Goal: Browse casually

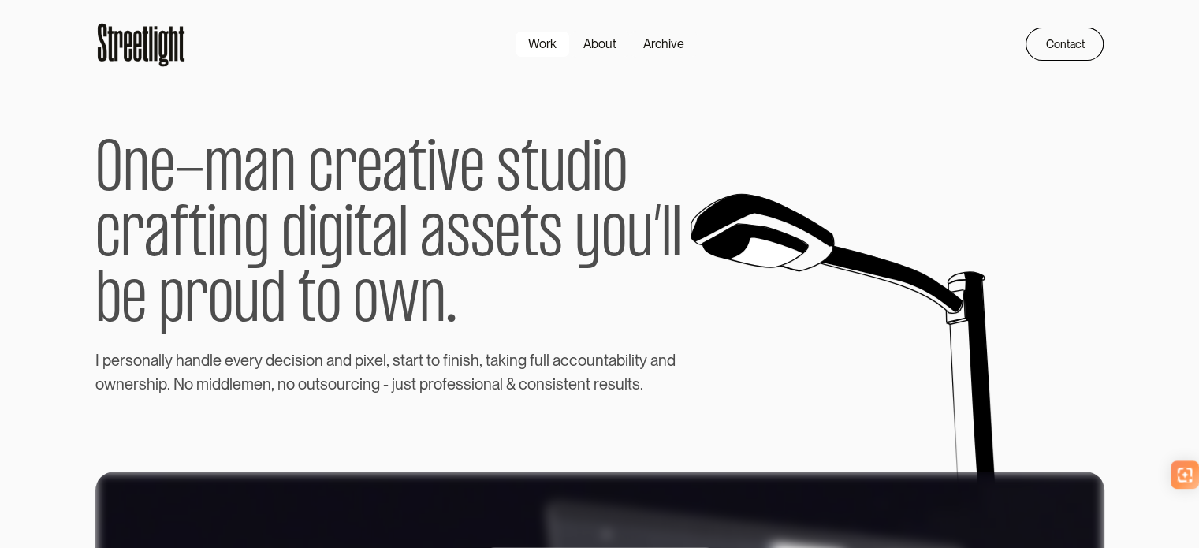
click at [542, 44] on div "Work" at bounding box center [542, 44] width 28 height 19
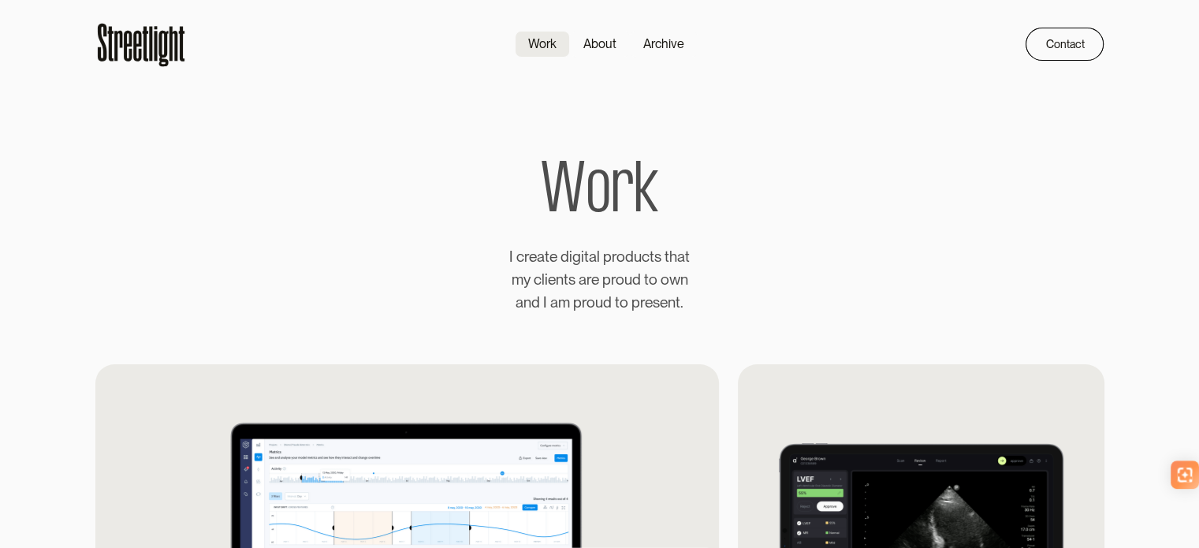
click at [174, 39] on icon at bounding box center [173, 43] width 9 height 35
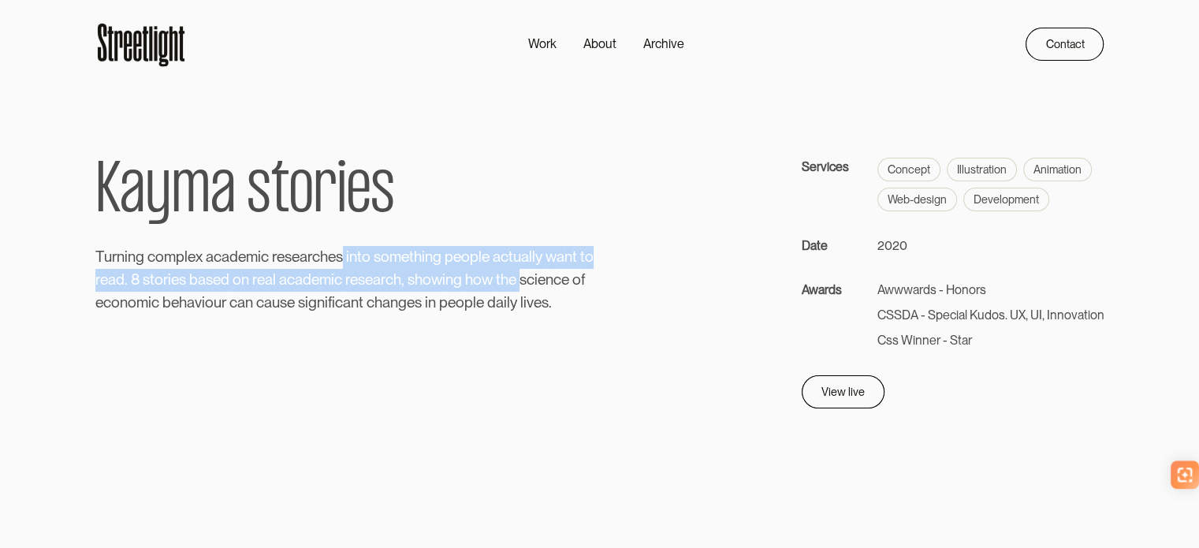
drag, startPoint x: 367, startPoint y: 255, endPoint x: 523, endPoint y: 277, distance: 157.6
click at [523, 277] on p "T u r n i n g c o m p l e x a c a d e m i c r e s e a r c h e s i n t o s o m e…" at bounding box center [347, 280] width 505 height 68
click at [208, 278] on span "s" at bounding box center [209, 280] width 7 height 23
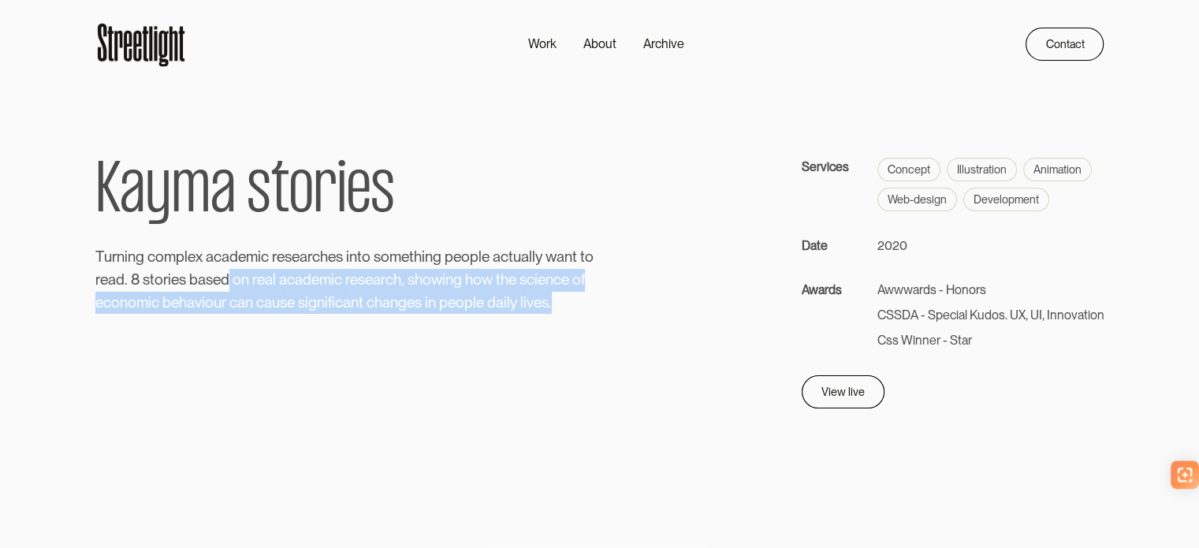
drag, startPoint x: 229, startPoint y: 281, endPoint x: 571, endPoint y: 310, distance: 342.6
click at [571, 310] on p "T u r n i n g c o m p l e x a c a d e m i c r e s e a r c h e s i n t o s o m e…" at bounding box center [347, 280] width 505 height 68
click at [840, 395] on div "View live" at bounding box center [838, 387] width 43 height 19
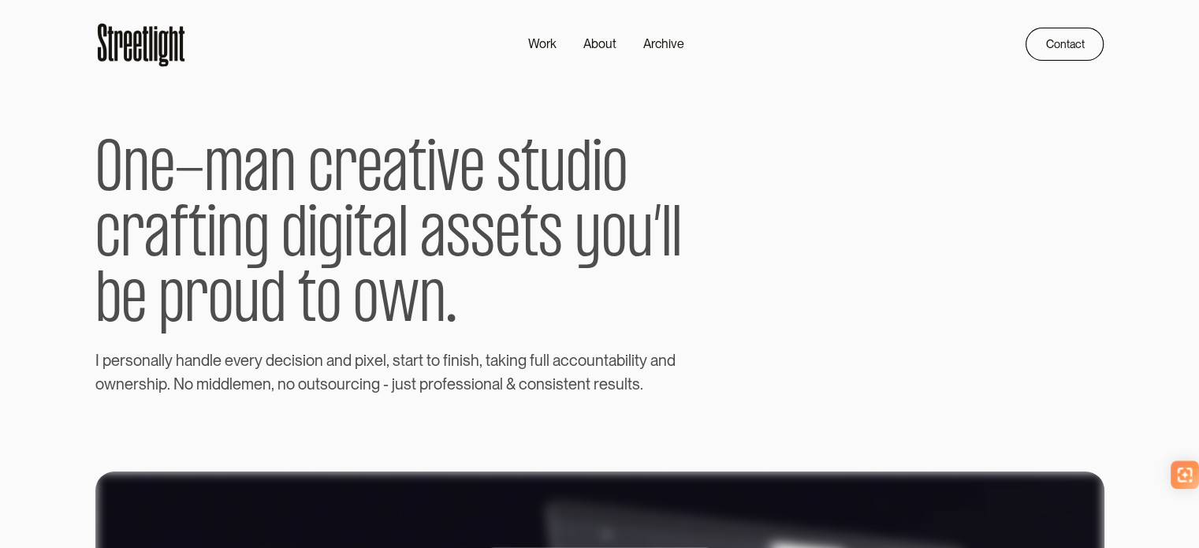
click at [378, 61] on div "Work About Archive Contact Home Work About Archive Contact" at bounding box center [599, 34] width 1009 height 69
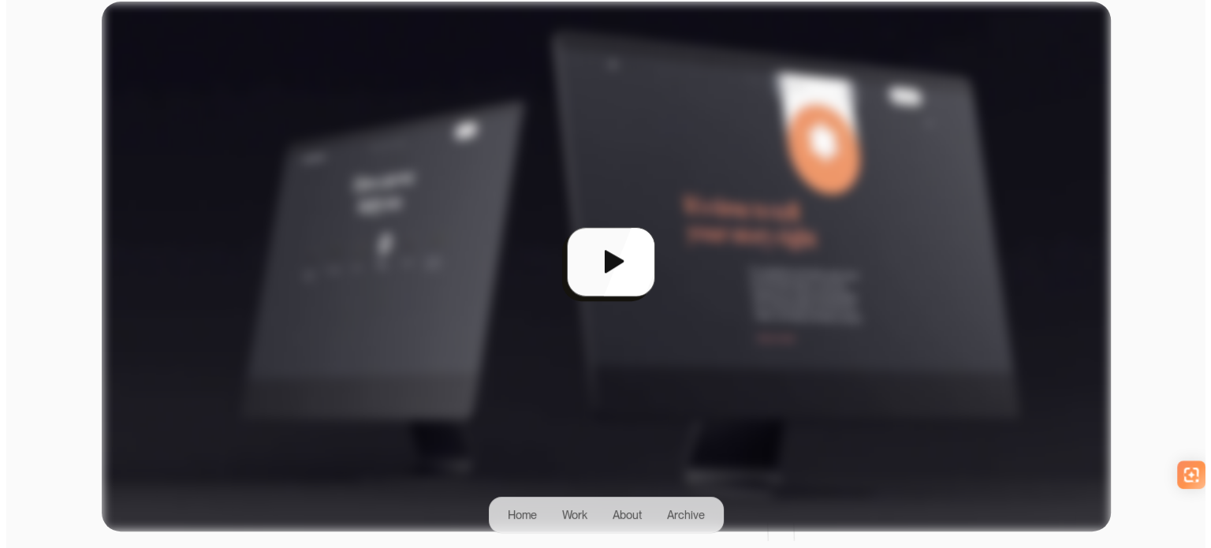
scroll to position [473, 0]
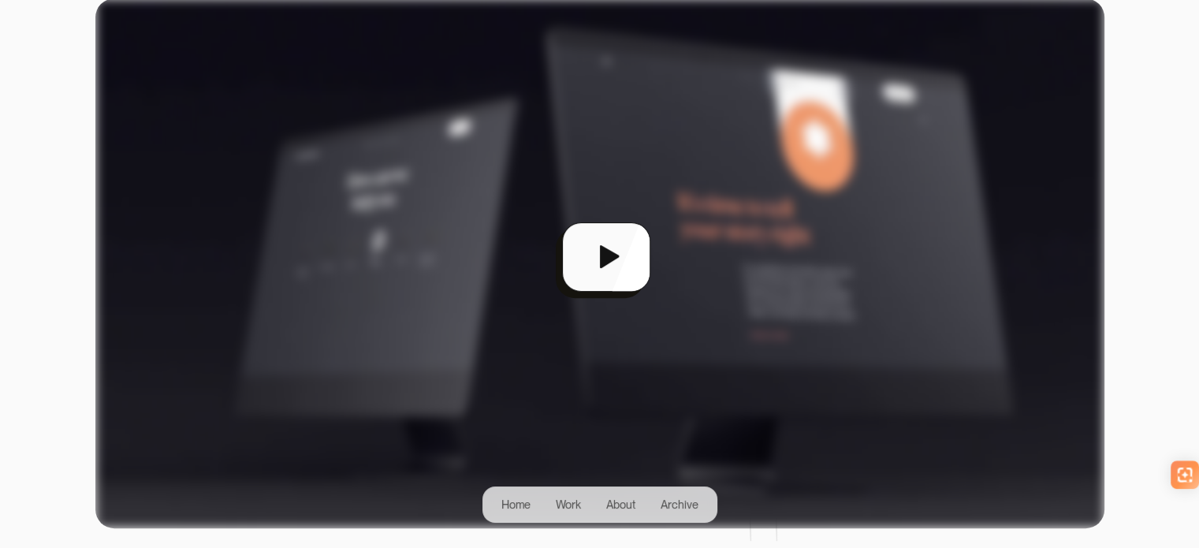
click at [621, 244] on div "open lightbox" at bounding box center [599, 263] width 1009 height 530
